Goal: Information Seeking & Learning: Learn about a topic

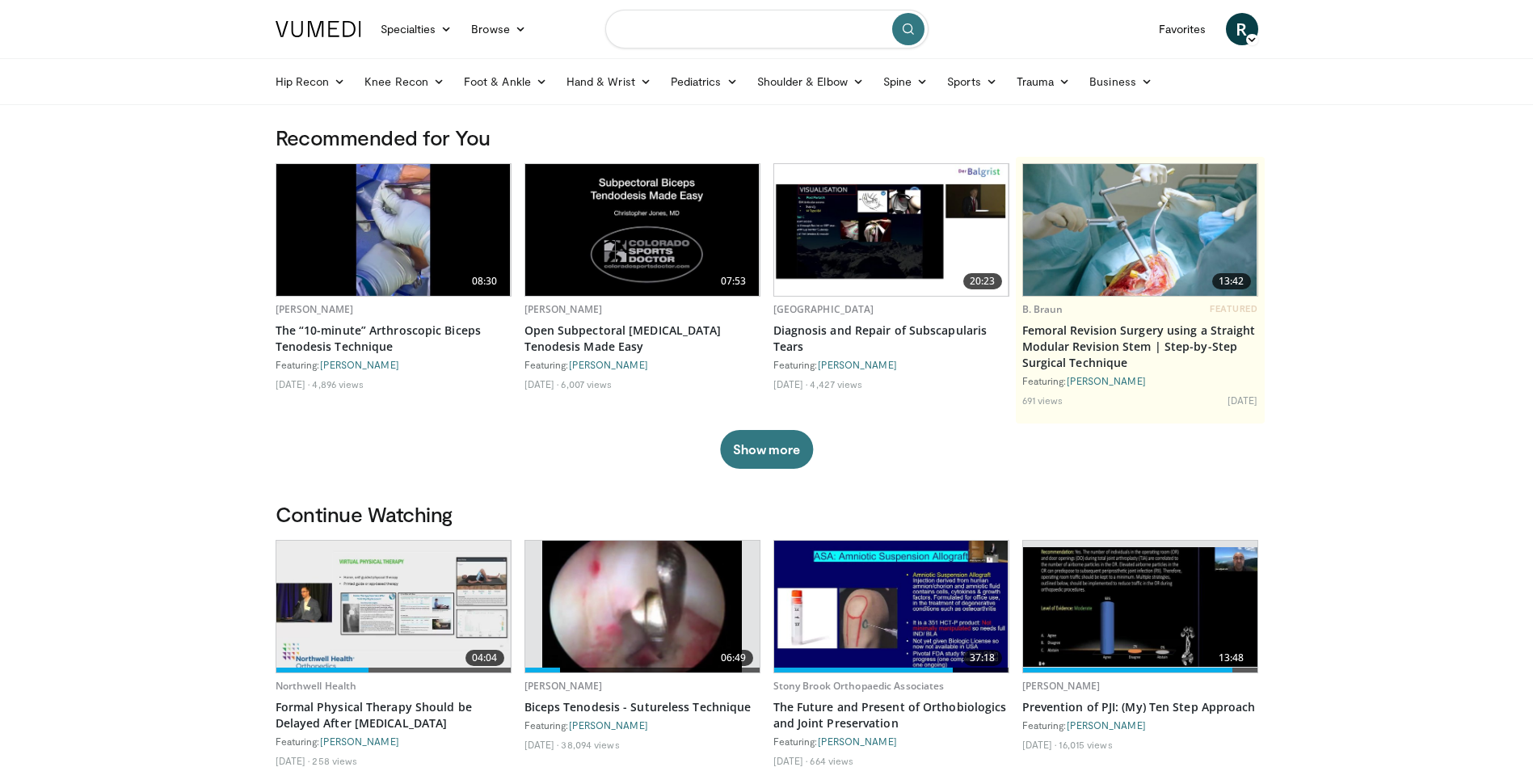
click at [797, 31] on input "Search topics, interventions" at bounding box center [767, 29] width 323 height 39
type input "**********"
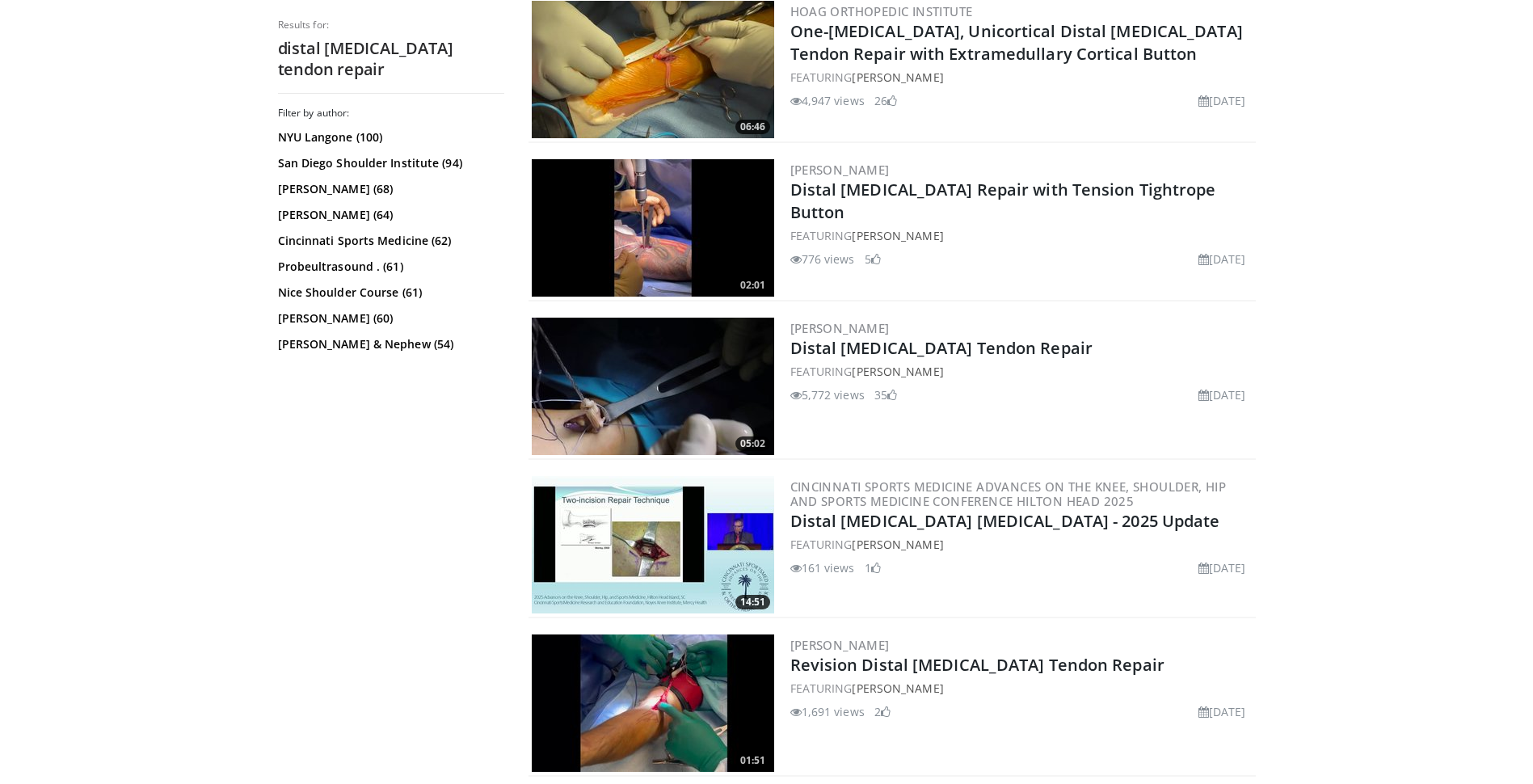
scroll to position [511, 0]
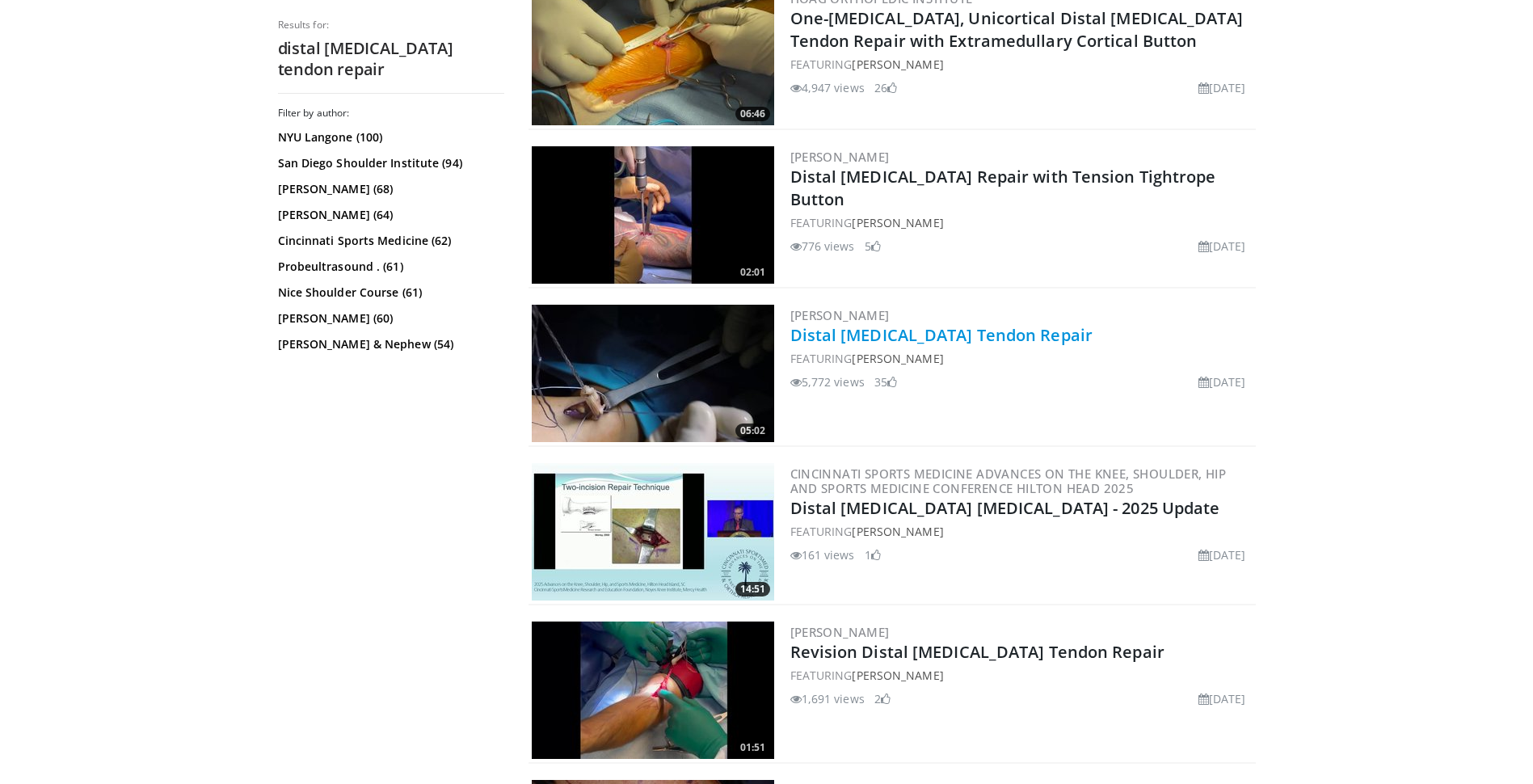
click at [848, 330] on link "Distal [MEDICAL_DATA] Tendon Repair" at bounding box center [942, 335] width 303 height 22
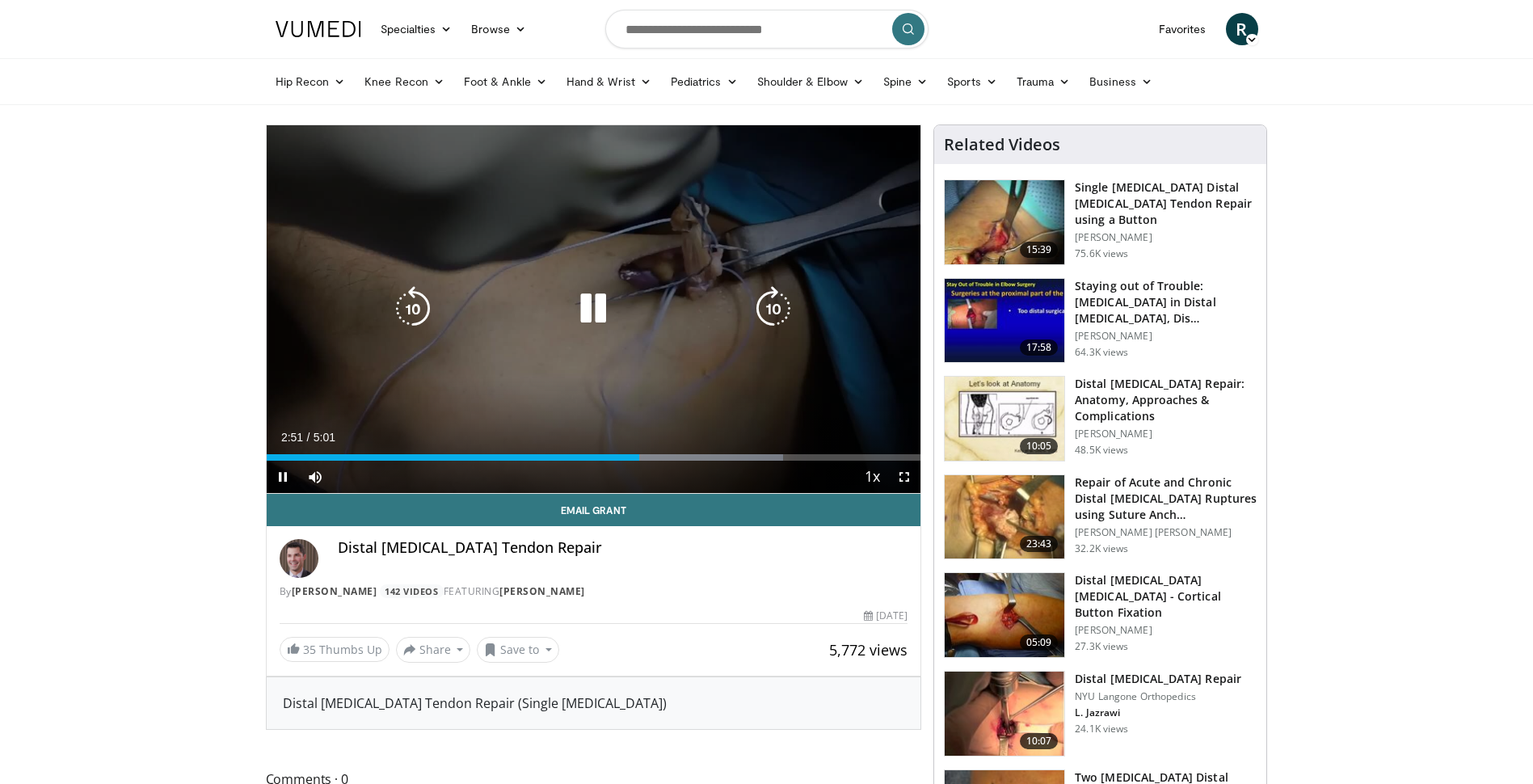
click at [620, 406] on div "10 seconds Tap to unmute" at bounding box center [593, 309] width 655 height 367
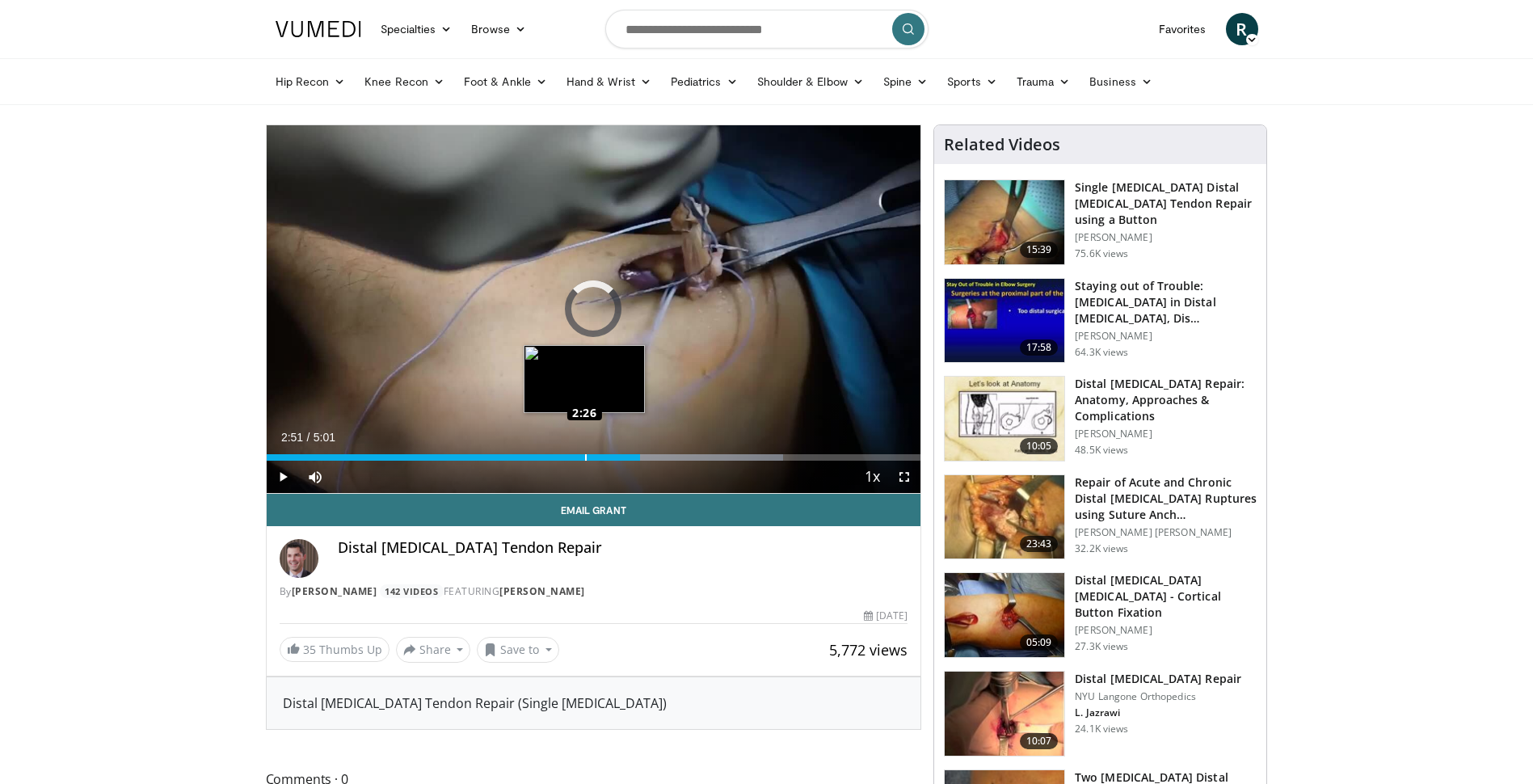
click at [585, 459] on div "Loaded : 79.03% 2:26 2:26" at bounding box center [593, 457] width 655 height 7
click at [565, 455] on div "2:26" at bounding box center [425, 457] width 318 height 7
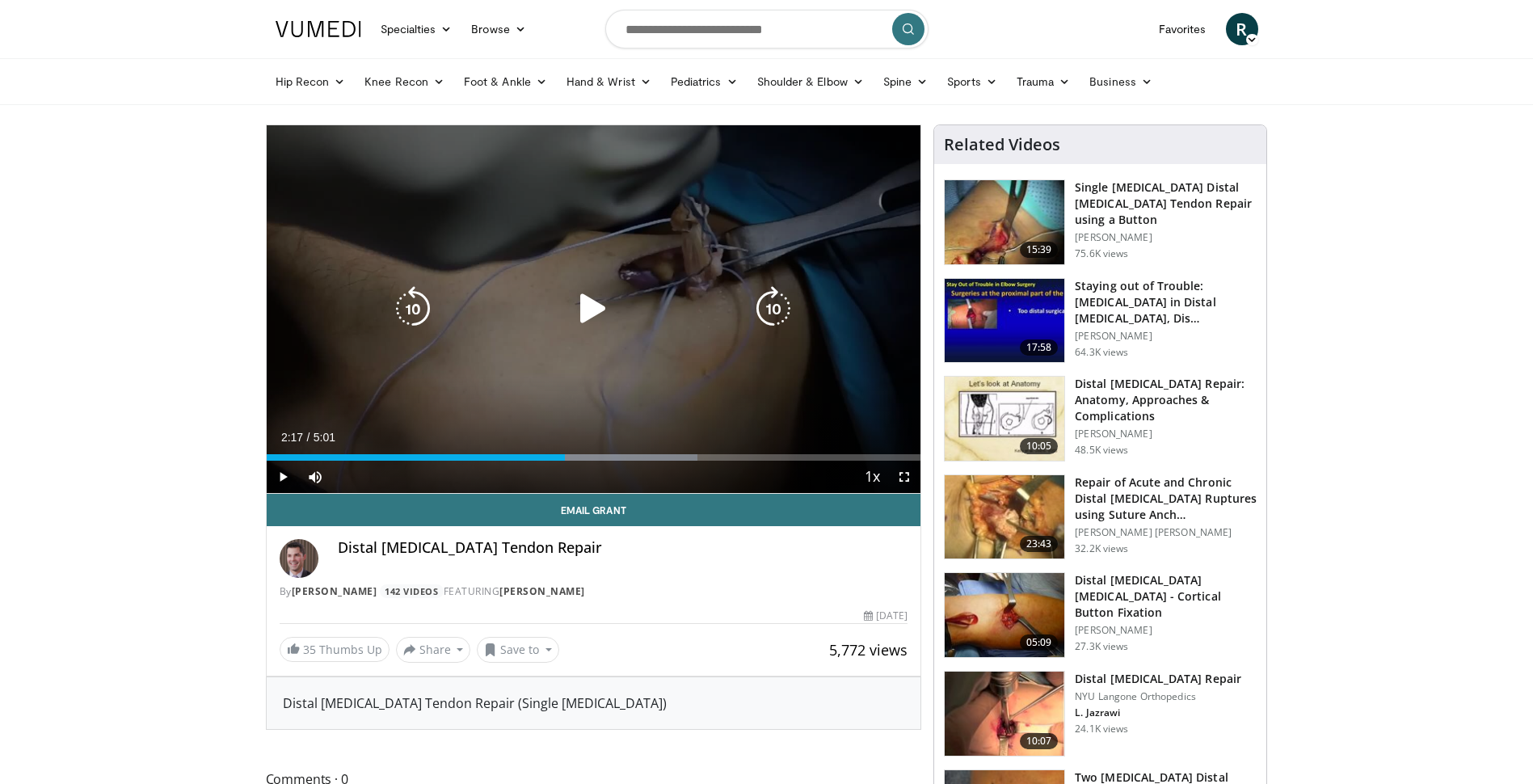
click at [584, 306] on icon "Video Player" at bounding box center [593, 309] width 45 height 45
click at [705, 413] on div "10 seconds Tap to unmute" at bounding box center [593, 309] width 655 height 367
click at [614, 355] on div "10 seconds Tap to unmute" at bounding box center [593, 309] width 655 height 367
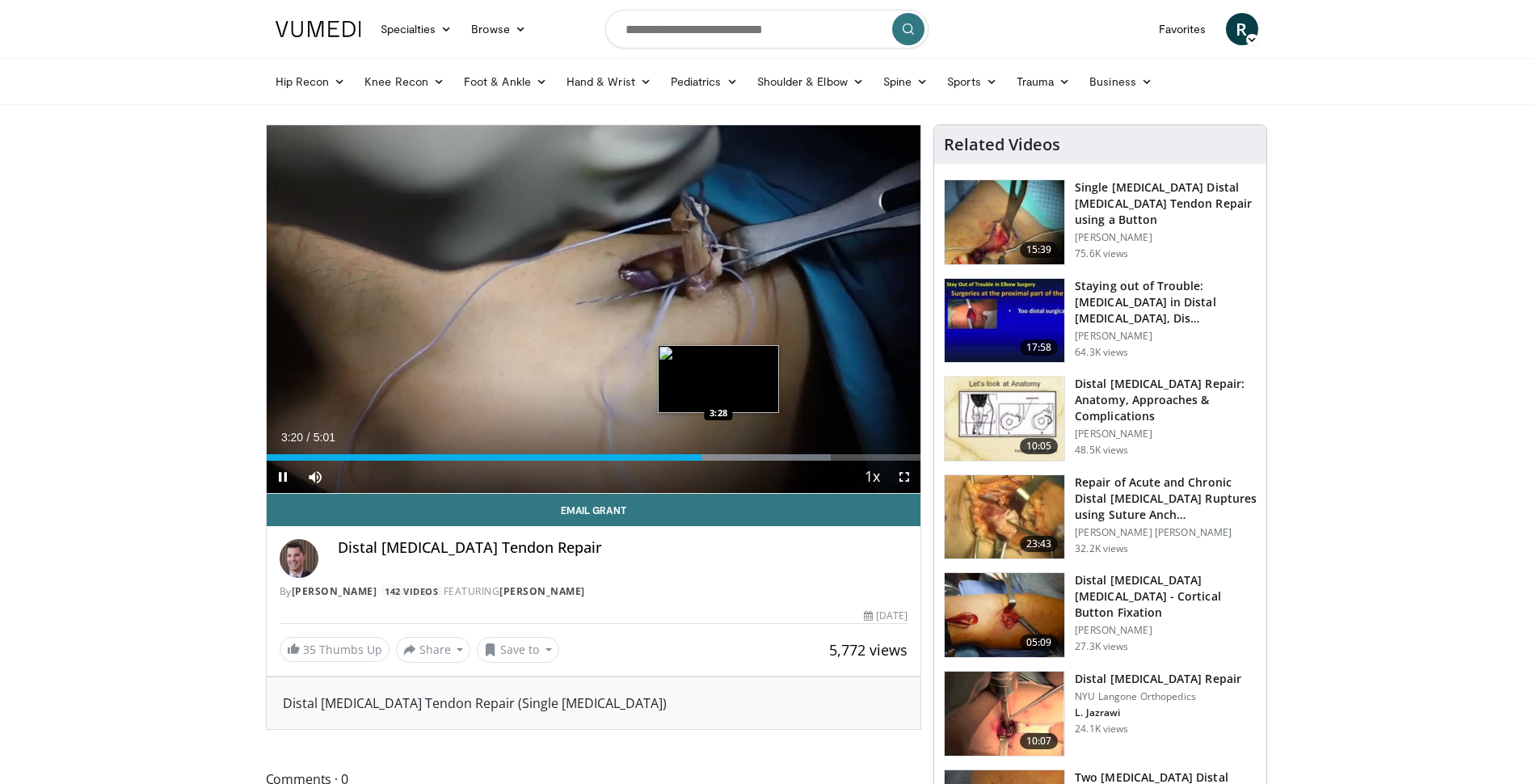
click at [721, 456] on div "Loaded : 86.33% 3:20 3:28" at bounding box center [593, 457] width 655 height 7
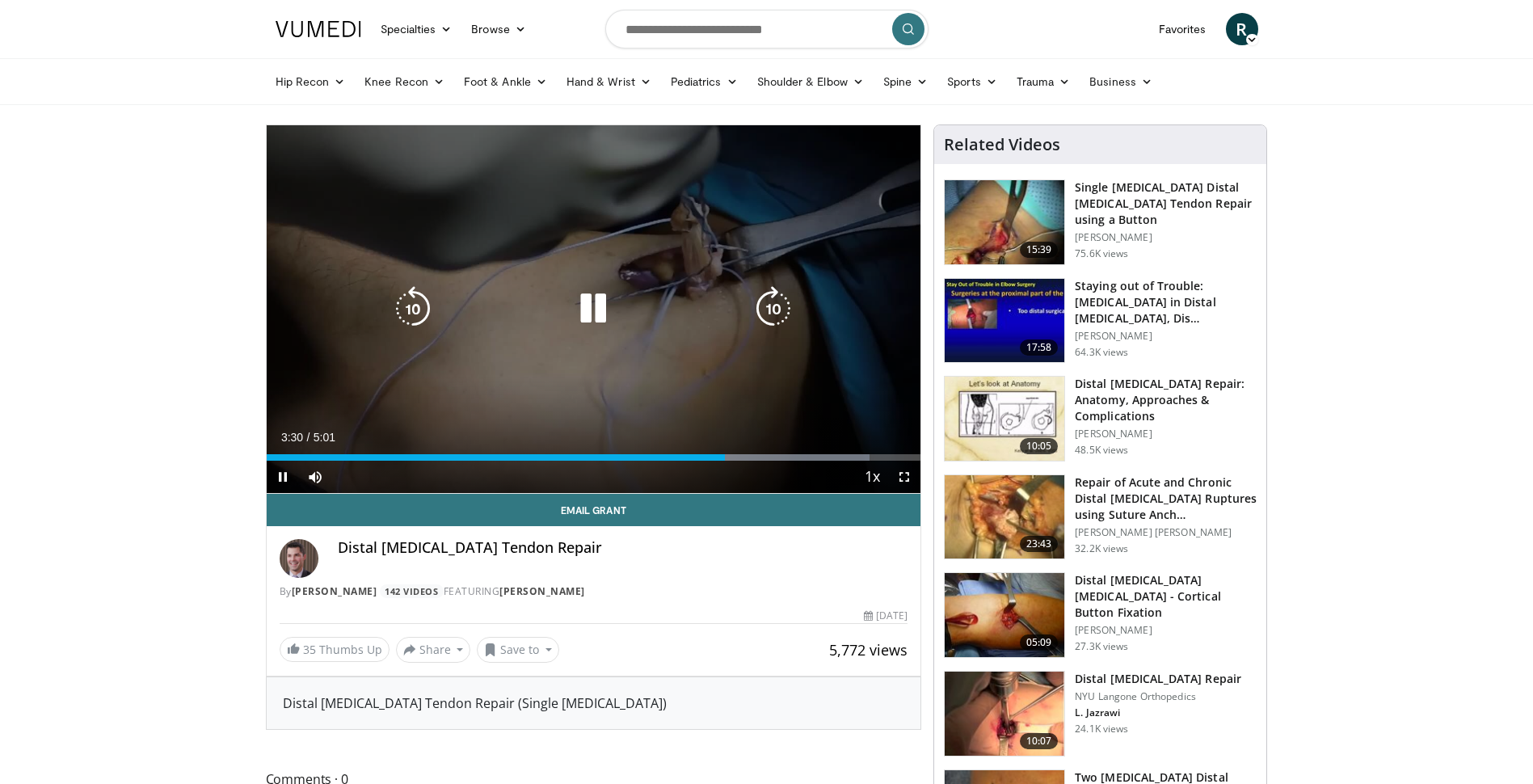
click at [643, 257] on div "10 seconds Tap to unmute" at bounding box center [593, 309] width 655 height 367
click at [586, 309] on icon "Video Player" at bounding box center [593, 309] width 45 height 45
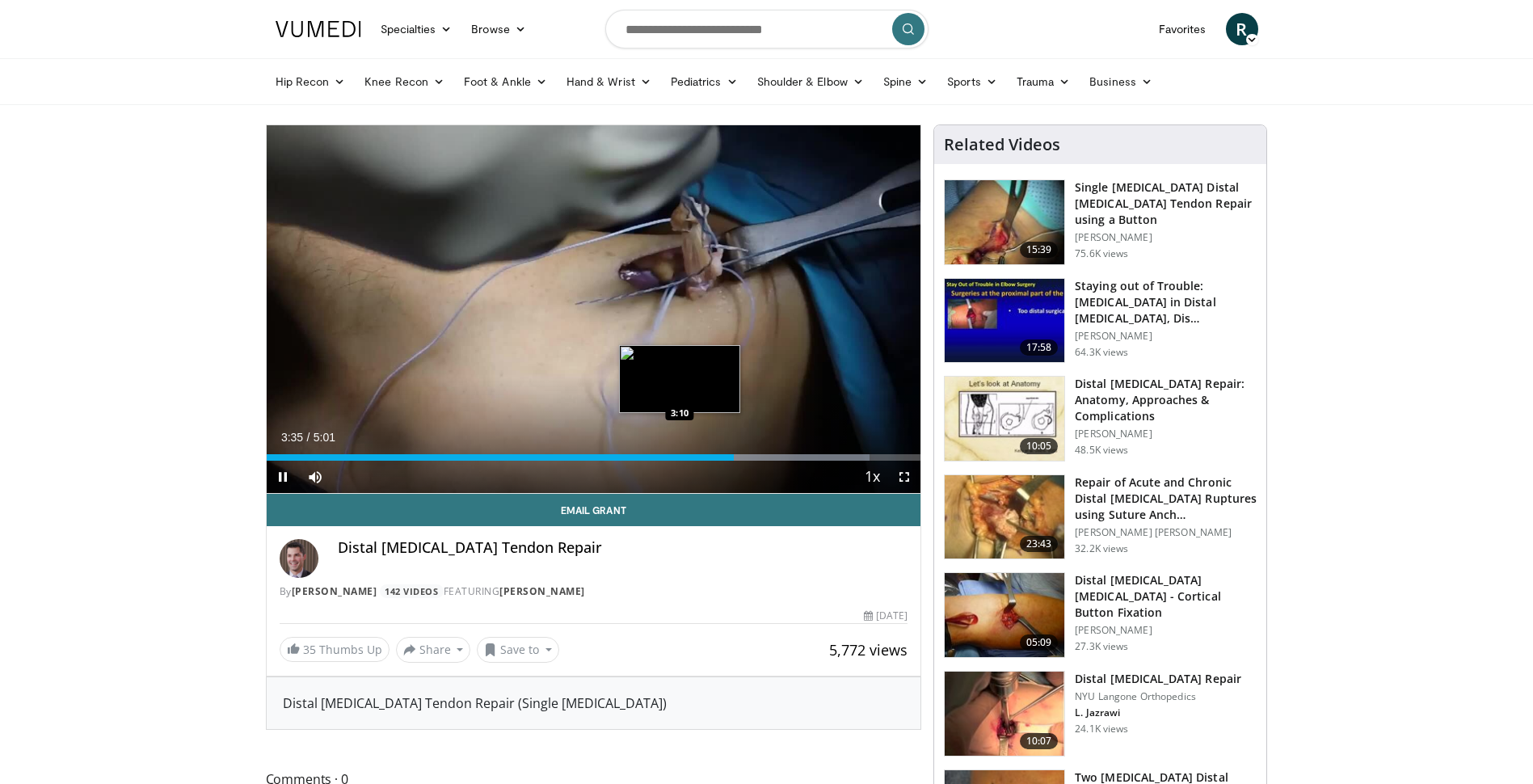
click at [680, 458] on div "Loaded : 92.20% 3:35 3:10" at bounding box center [593, 457] width 655 height 7
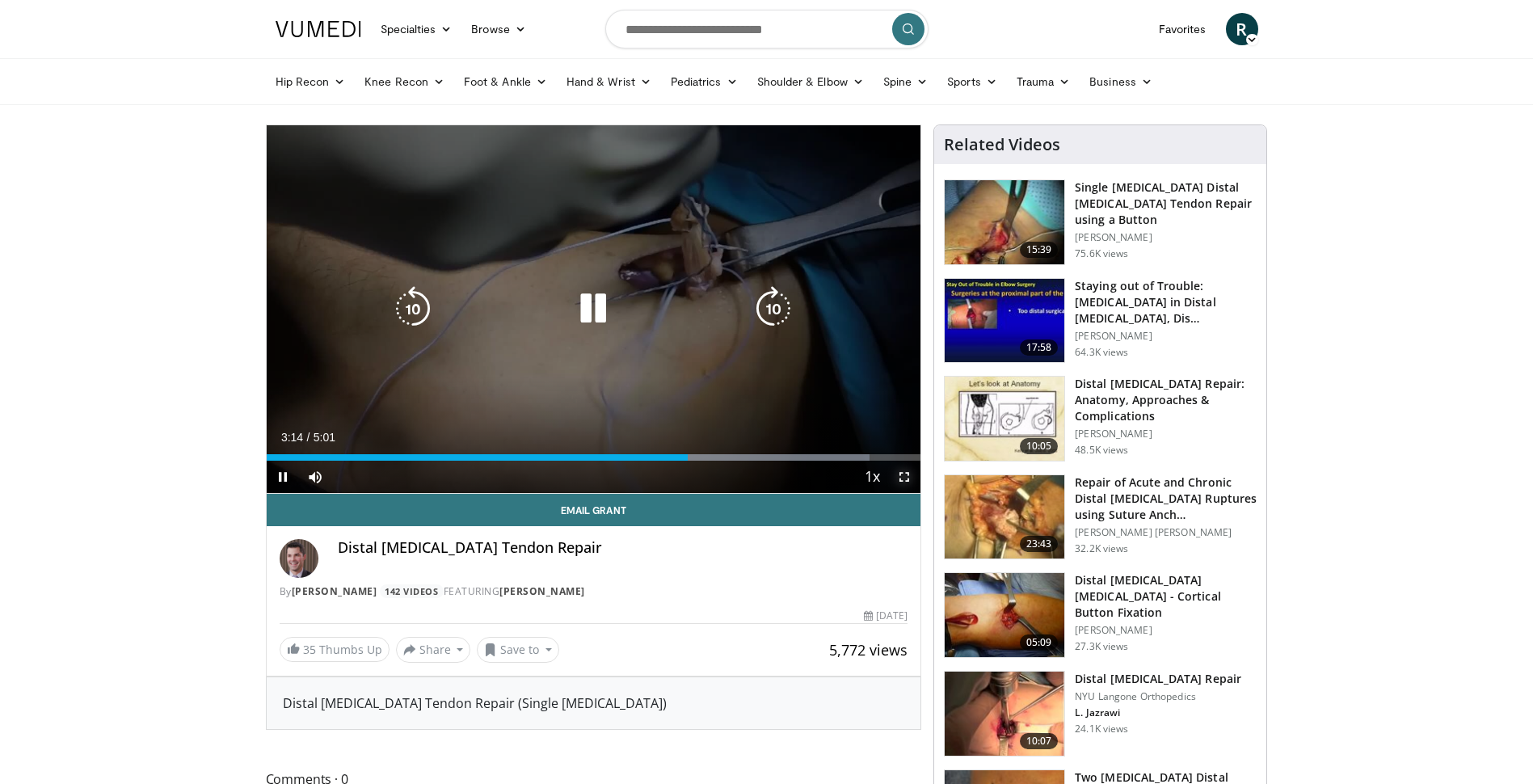
drag, startPoint x: 901, startPoint y: 476, endPoint x: 905, endPoint y: 560, distance: 84.1
click at [901, 476] on span "Video Player" at bounding box center [905, 477] width 33 height 33
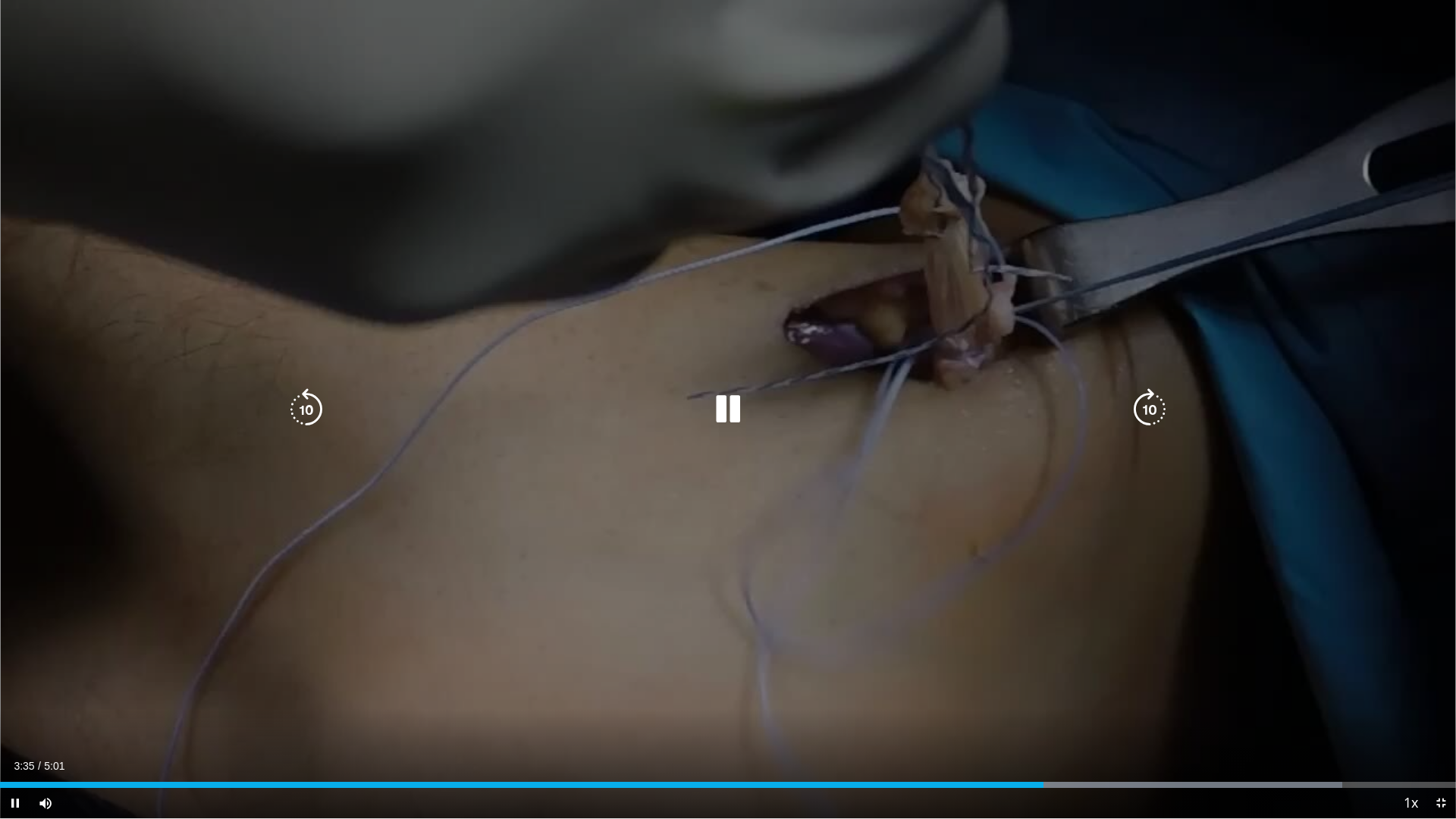
click at [478, 586] on div "10 seconds Tap to unmute" at bounding box center [728, 409] width 1456 height 818
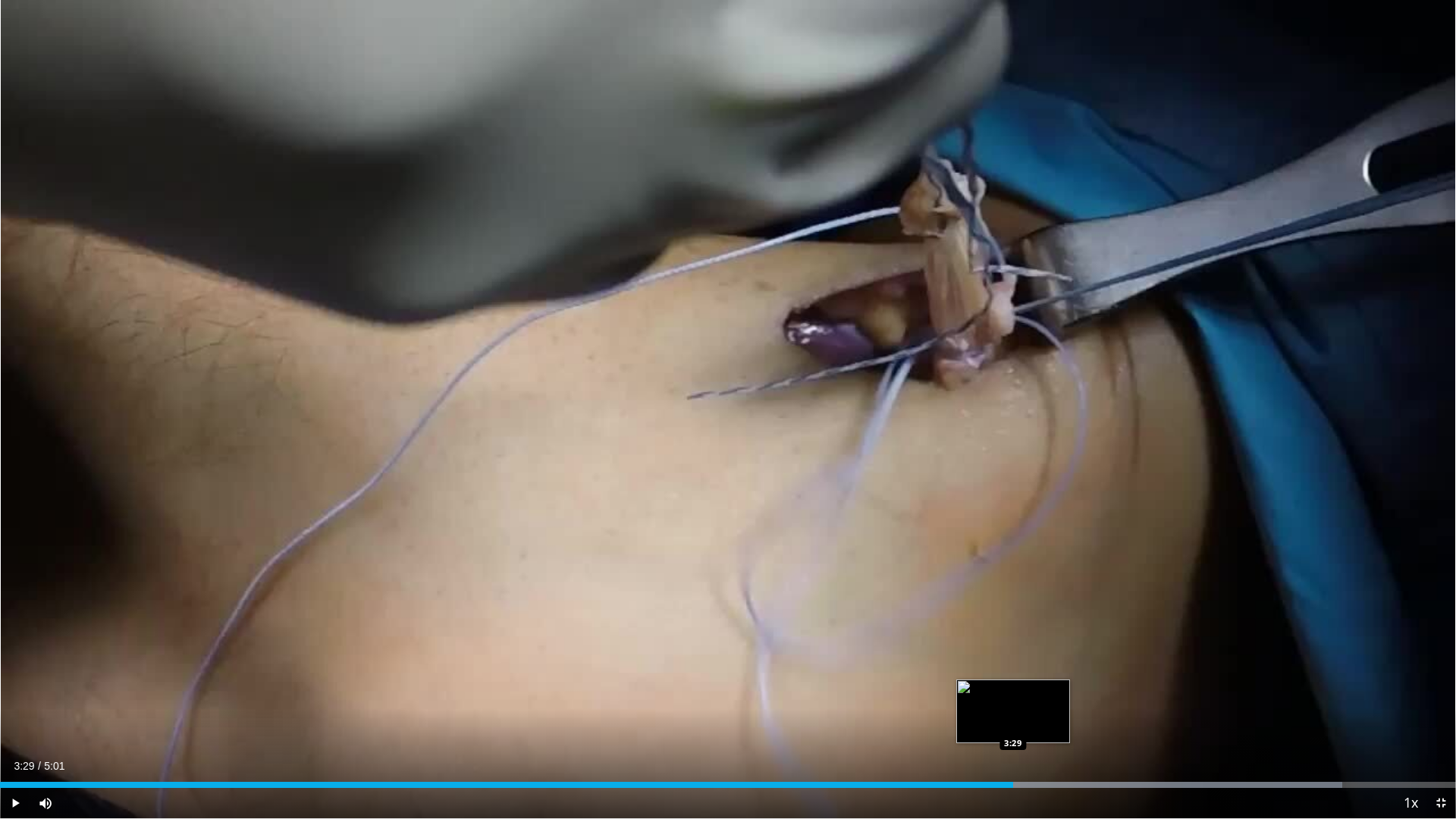
click at [1013, 735] on div "Loaded : 92.20% 3:29 3:29" at bounding box center [728, 785] width 1456 height 6
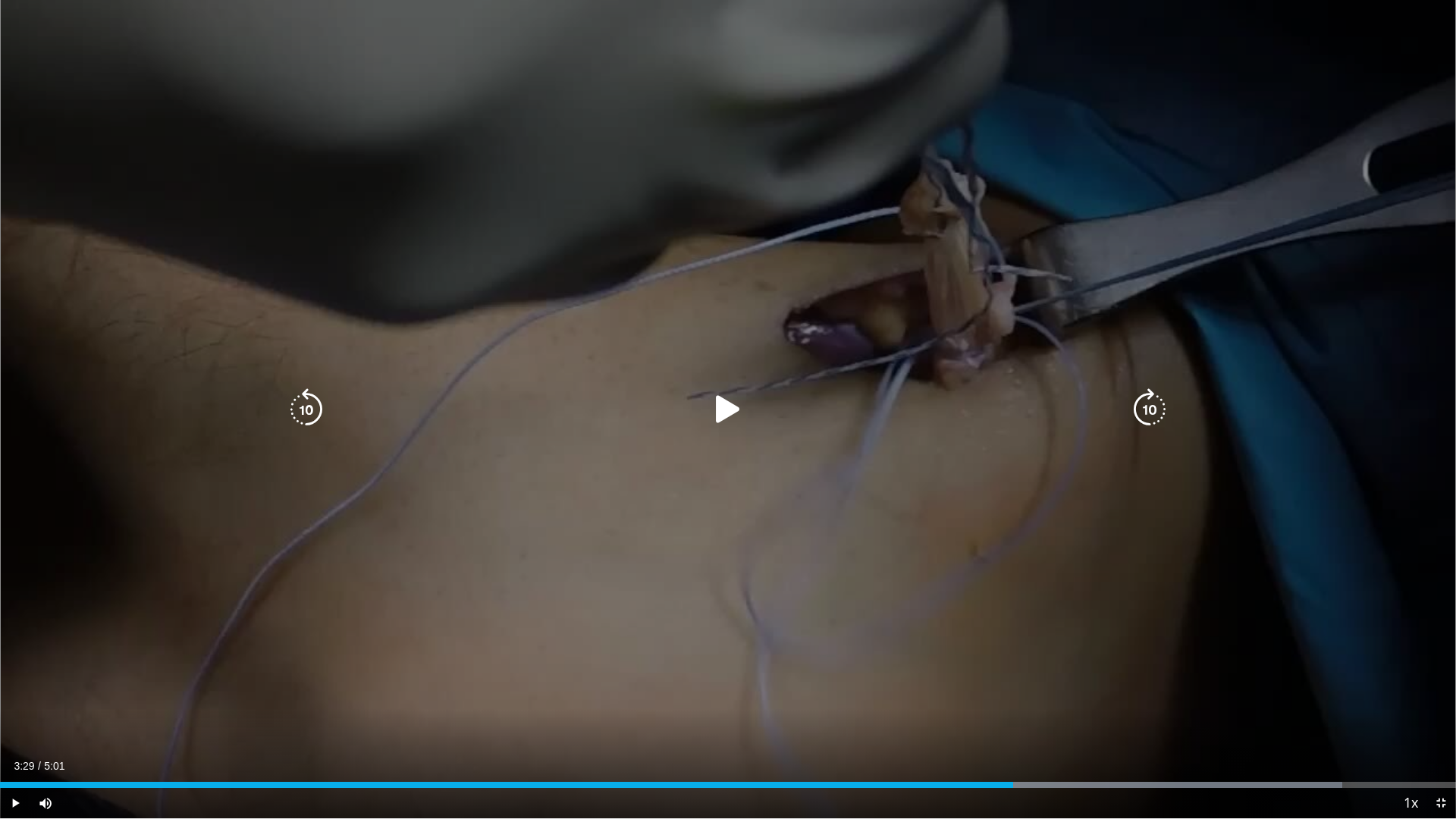
click at [847, 546] on div "10 seconds Tap to unmute" at bounding box center [728, 409] width 1456 height 818
click at [699, 735] on div "10 seconds Tap to unmute" at bounding box center [728, 409] width 1456 height 818
click at [763, 681] on div "10 seconds Tap to unmute" at bounding box center [728, 409] width 1456 height 818
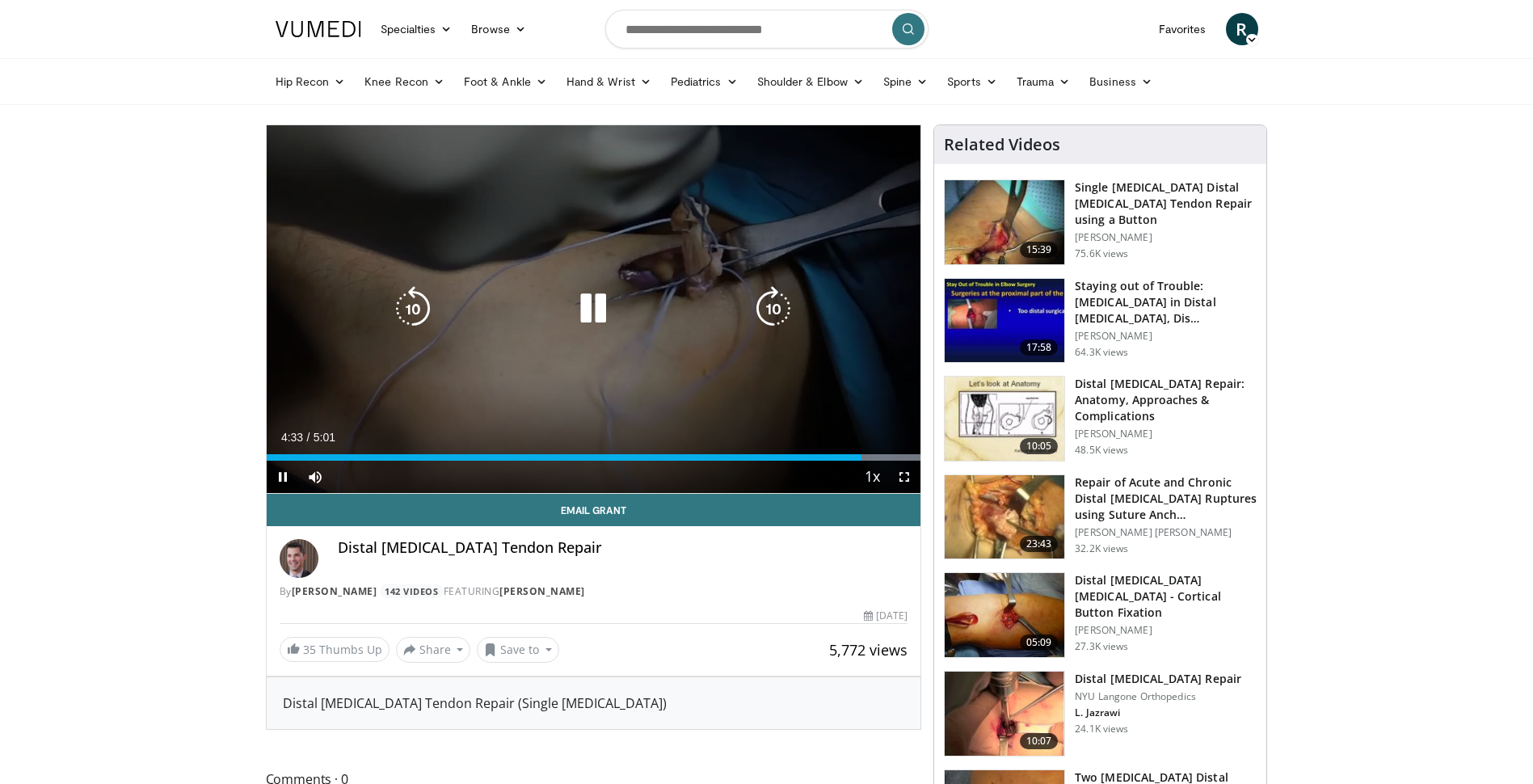
click at [780, 400] on div "10 seconds Tap to unmute" at bounding box center [593, 309] width 655 height 367
